Goal: Task Accomplishment & Management: Use online tool/utility

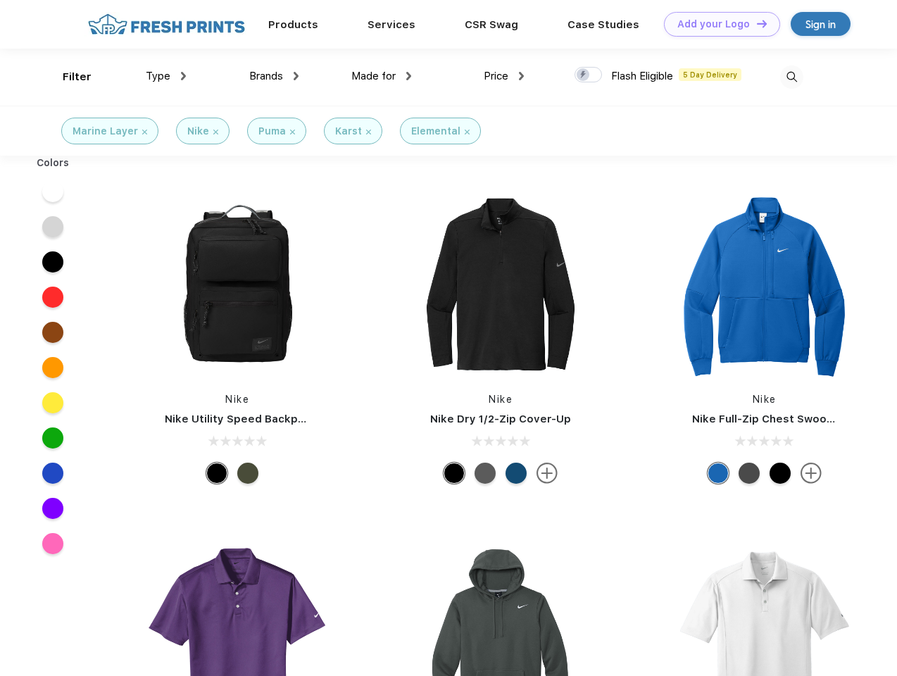
click at [716, 24] on link "Add your Logo Design Tool" at bounding box center [722, 24] width 116 height 25
click at [0, 0] on div "Design Tool" at bounding box center [0, 0] width 0 height 0
click at [755, 23] on link "Add your Logo Design Tool" at bounding box center [722, 24] width 116 height 25
click at [68, 77] on div "Filter" at bounding box center [77, 77] width 29 height 16
click at [166, 76] on span "Type" at bounding box center [158, 76] width 25 height 13
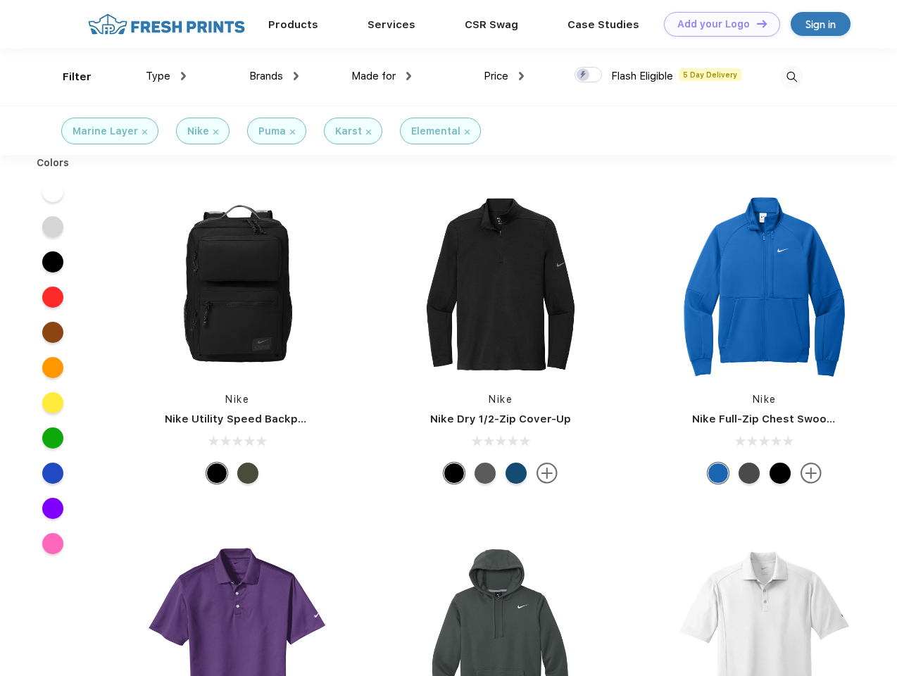
click at [274, 76] on span "Brands" at bounding box center [266, 76] width 34 height 13
click at [381, 76] on span "Made for" at bounding box center [373, 76] width 44 height 13
click at [504, 76] on span "Price" at bounding box center [495, 76] width 25 height 13
click at [588, 75] on div at bounding box center [587, 74] width 27 height 15
click at [583, 75] on input "checkbox" at bounding box center [578, 70] width 9 height 9
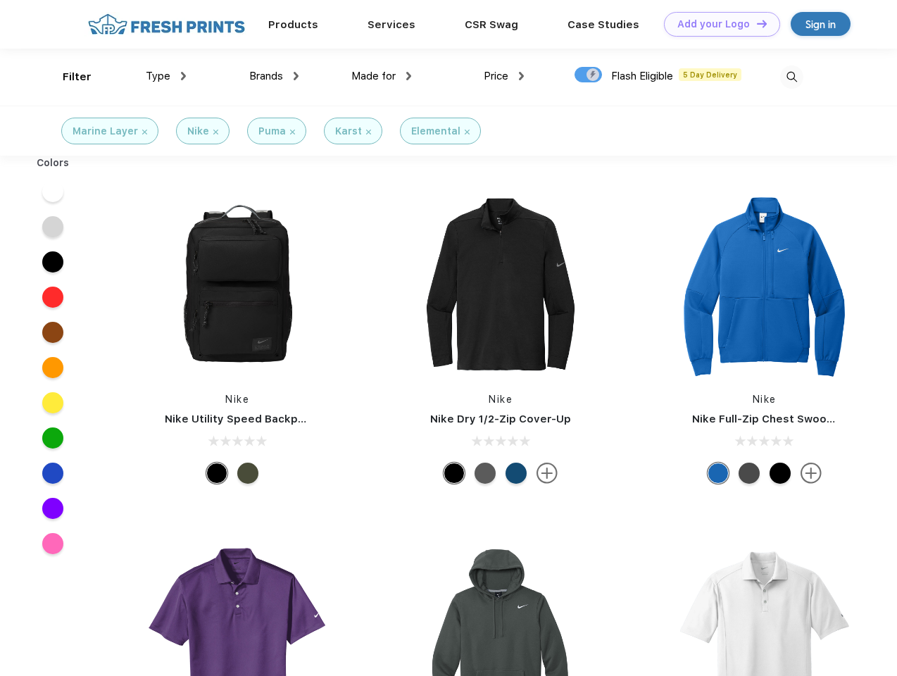
click at [791, 77] on img at bounding box center [791, 76] width 23 height 23
